Goal: Obtain resource: Download file/media

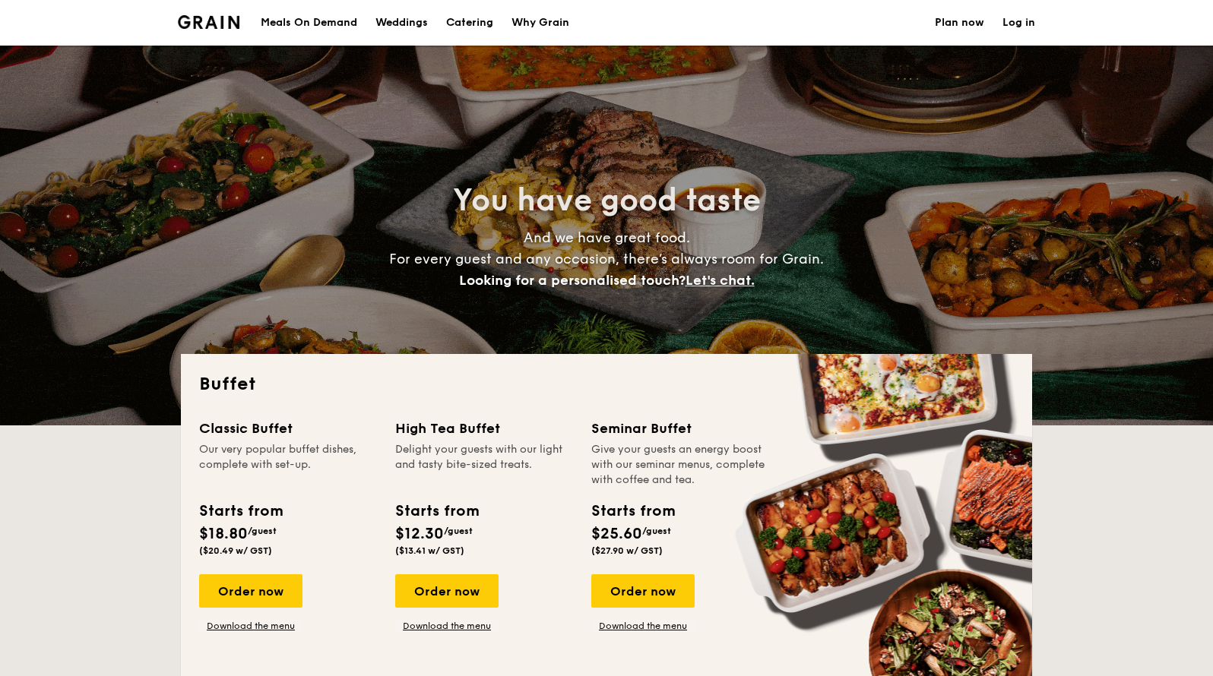
select select
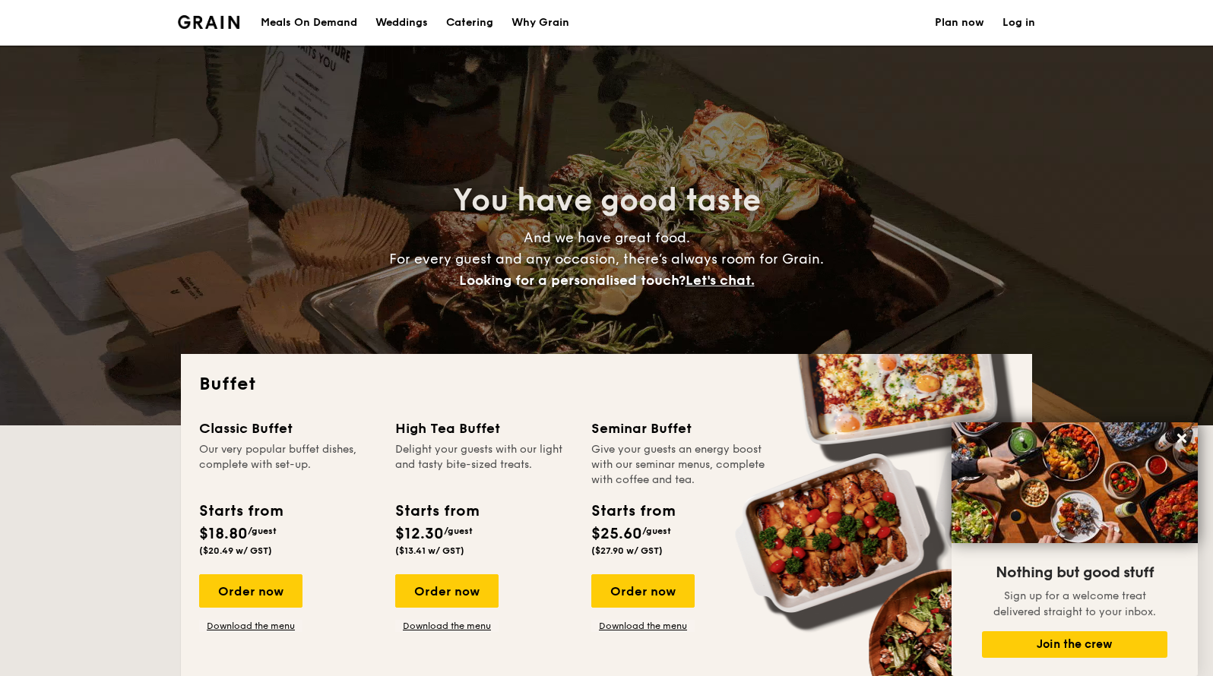
click at [458, 28] on h1 "Catering" at bounding box center [469, 23] width 47 height 46
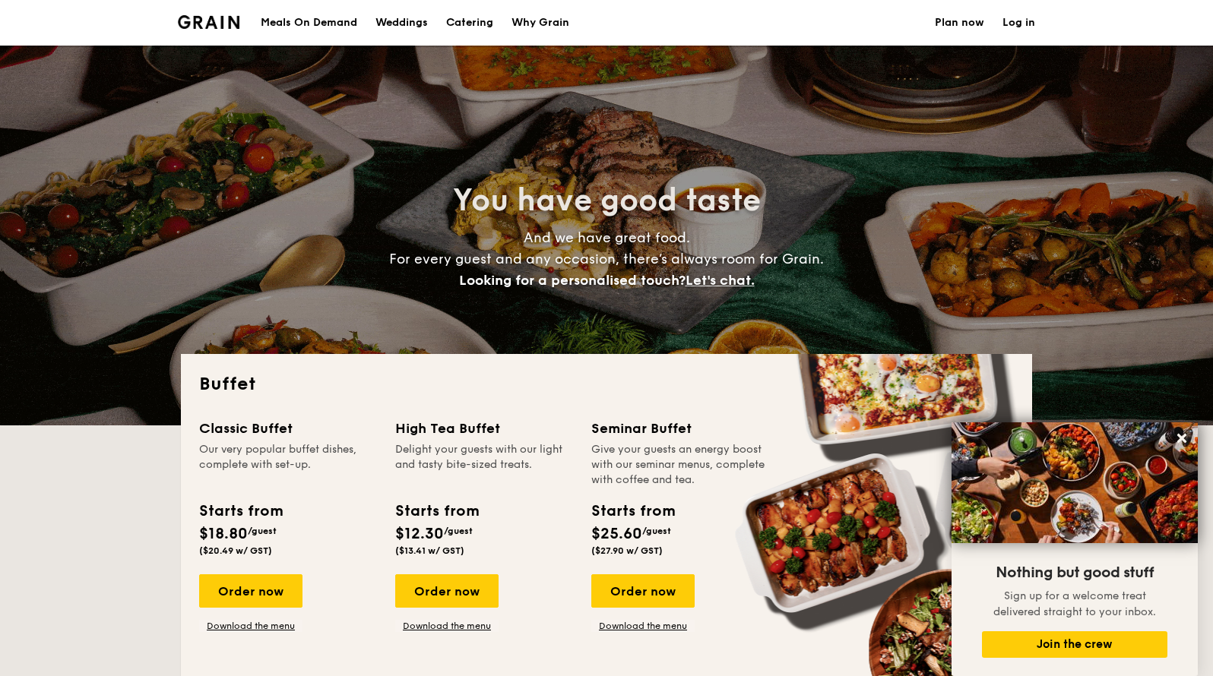
click at [458, 28] on h1 "Catering" at bounding box center [469, 23] width 47 height 46
click at [467, 21] on h1 "Catering" at bounding box center [469, 23] width 47 height 46
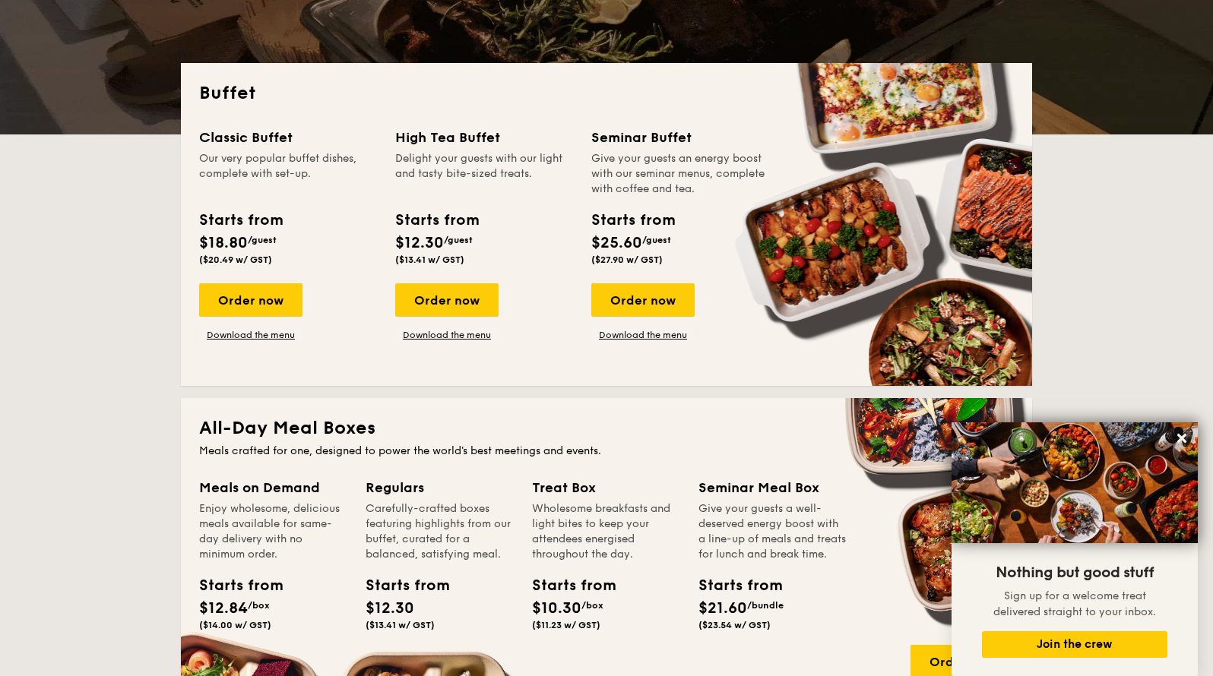
scroll to position [292, 0]
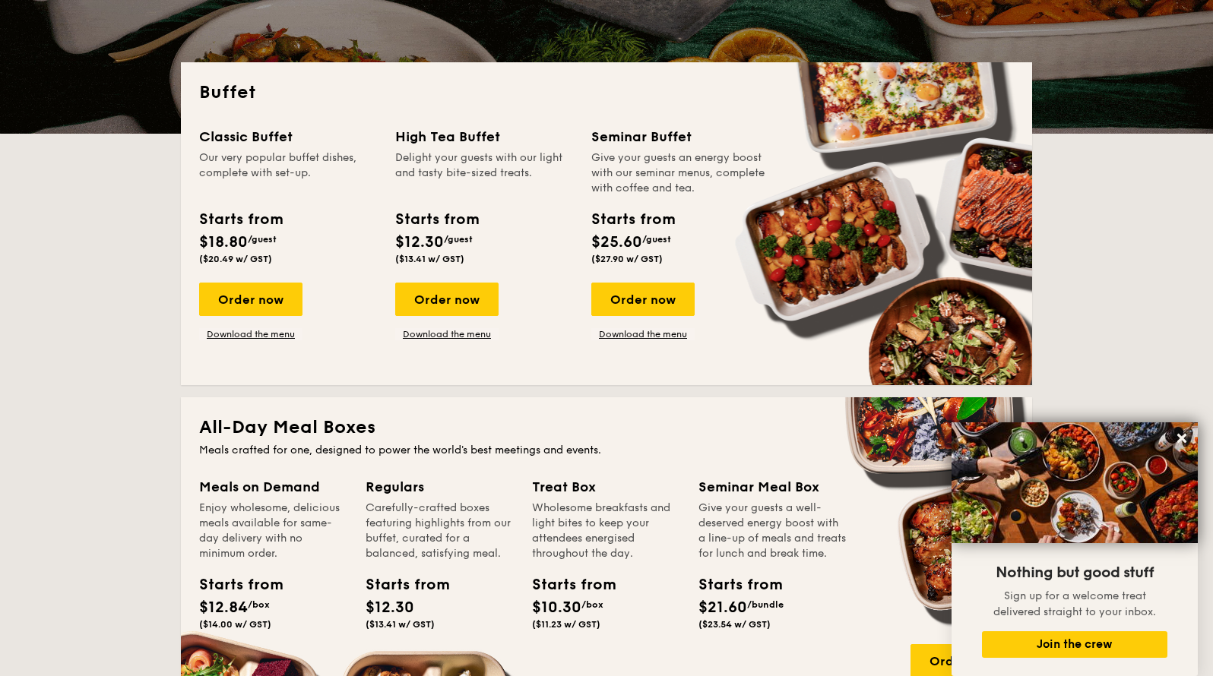
drag, startPoint x: 432, startPoint y: 161, endPoint x: 539, endPoint y: 171, distance: 107.6
click at [539, 171] on div "Delight your guests with our light and tasty bite-sized treats." at bounding box center [484, 173] width 178 height 46
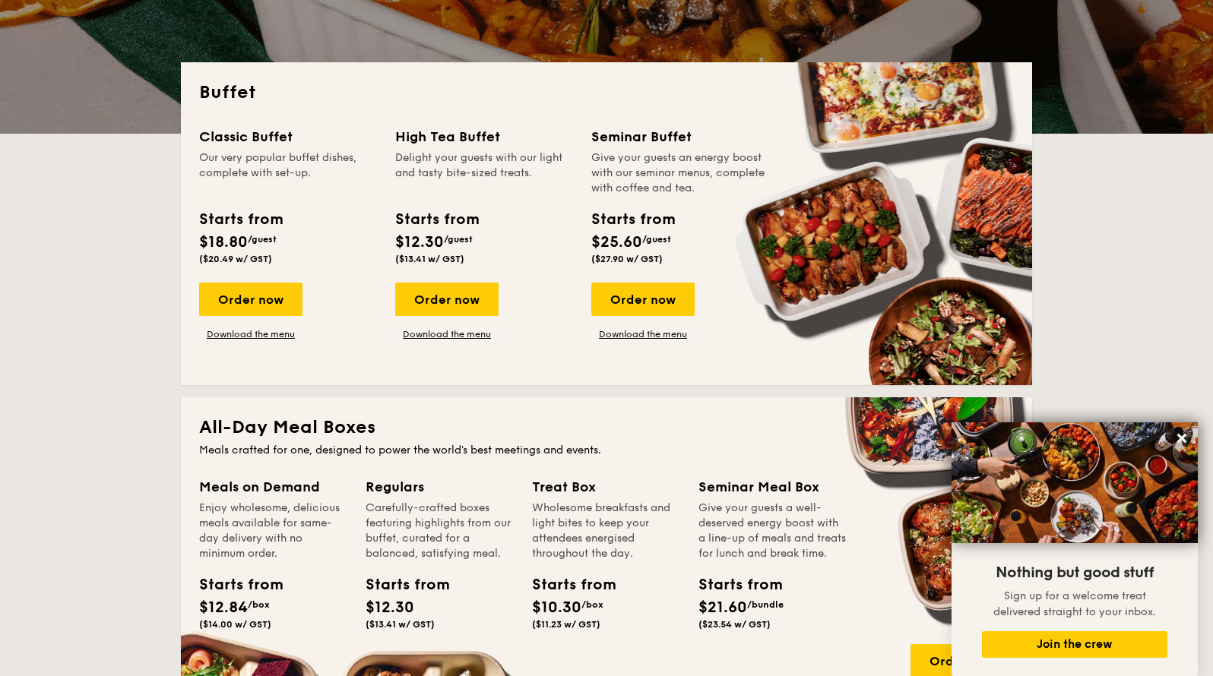
click at [539, 173] on div "Delight your guests with our light and tasty bite-sized treats." at bounding box center [484, 173] width 178 height 46
click at [330, 160] on div "Our very popular buffet dishes, complete with set-up." at bounding box center [288, 173] width 178 height 46
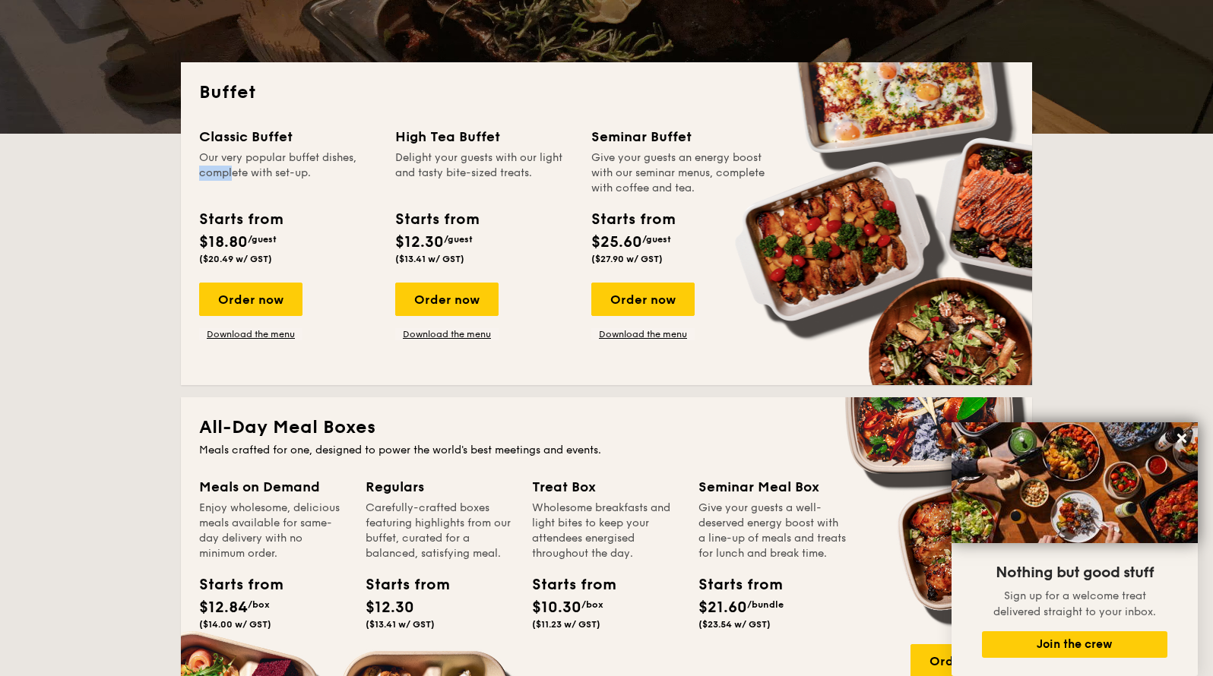
click at [330, 160] on div "Our very popular buffet dishes, complete with set-up." at bounding box center [288, 173] width 178 height 46
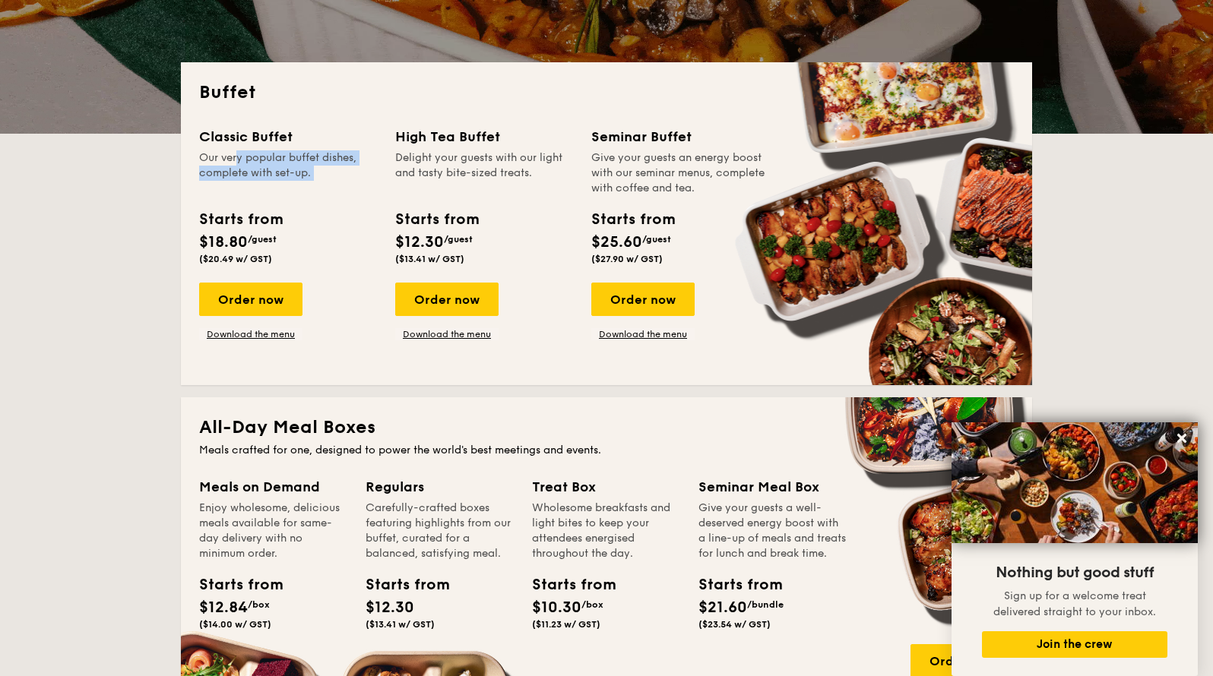
click at [330, 160] on div "Our very popular buffet dishes, complete with set-up." at bounding box center [288, 173] width 178 height 46
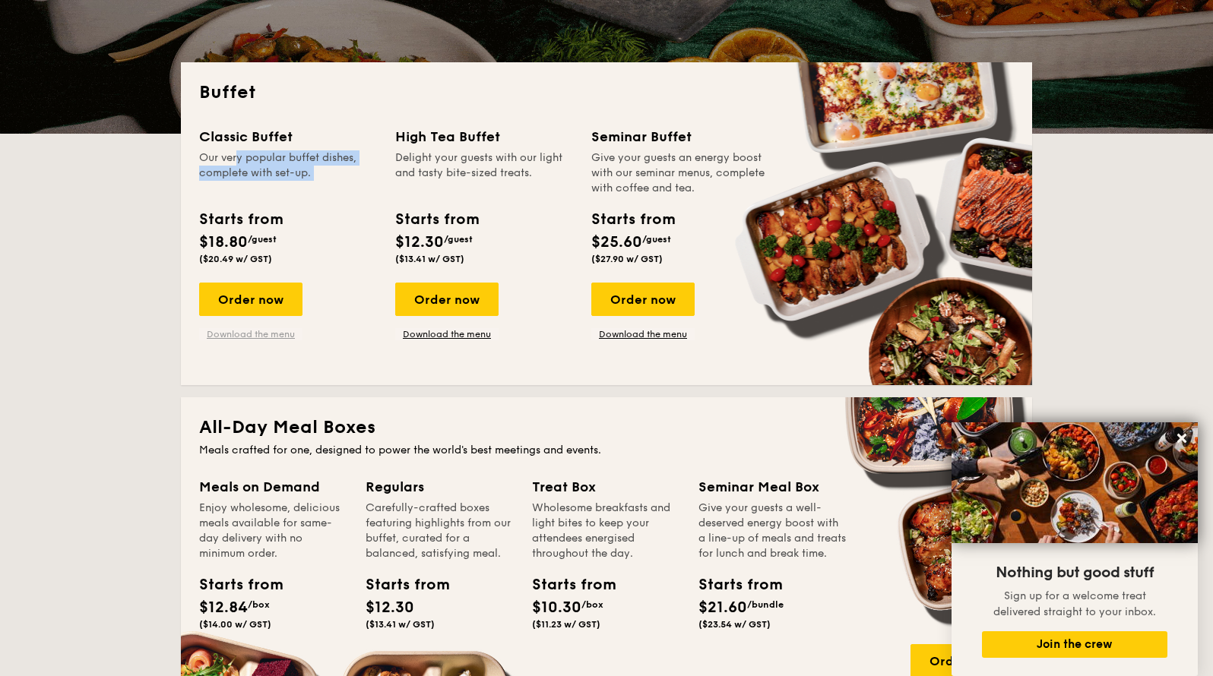
click at [279, 330] on link "Download the menu" at bounding box center [250, 334] width 103 height 12
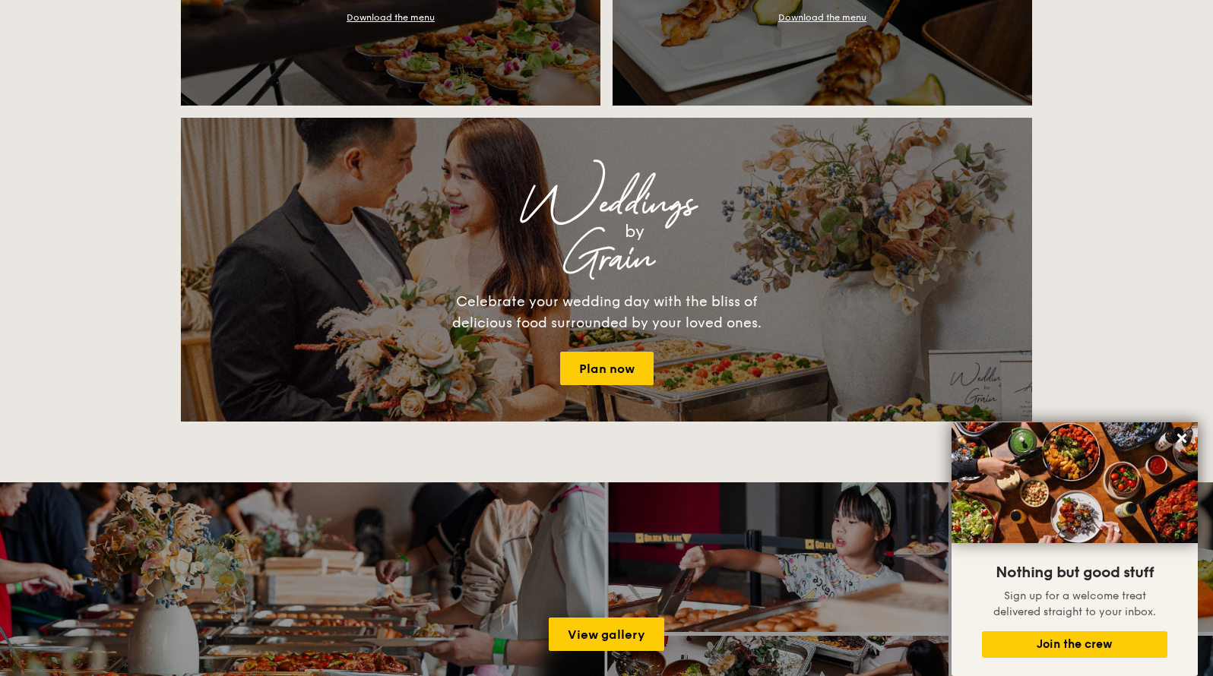
scroll to position [1811, 0]
